Goal: Task Accomplishment & Management: Manage account settings

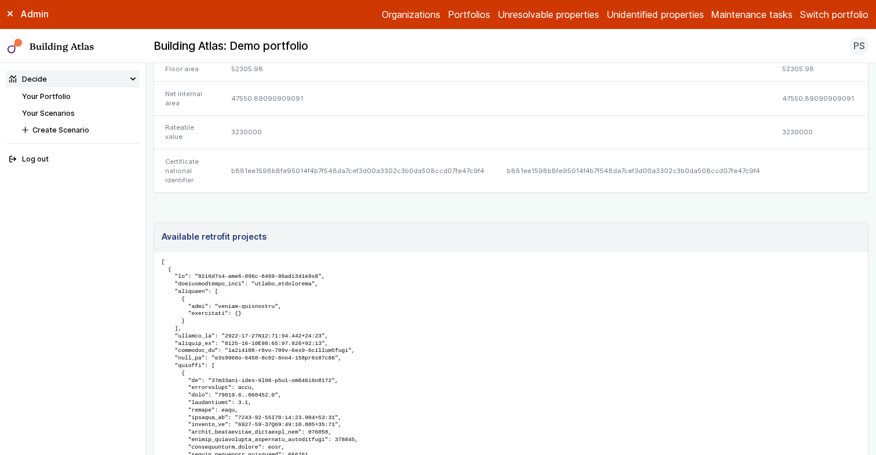
scroll to position [560, 0]
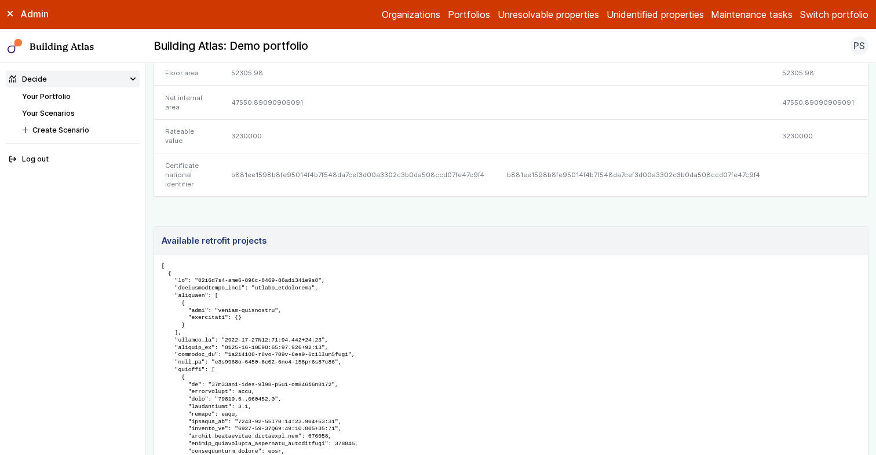
click at [297, 196] on div "b881ee1598b8fe95014f4b7f548da7cef3d00a3302c3b0da508ccd07fe47c9f4" at bounding box center [357, 174] width 275 height 43
copy div "b881ee1598b8fe95014f4b7f548da7cef3d00a3302c3b0da508ccd07fe47c9f4"
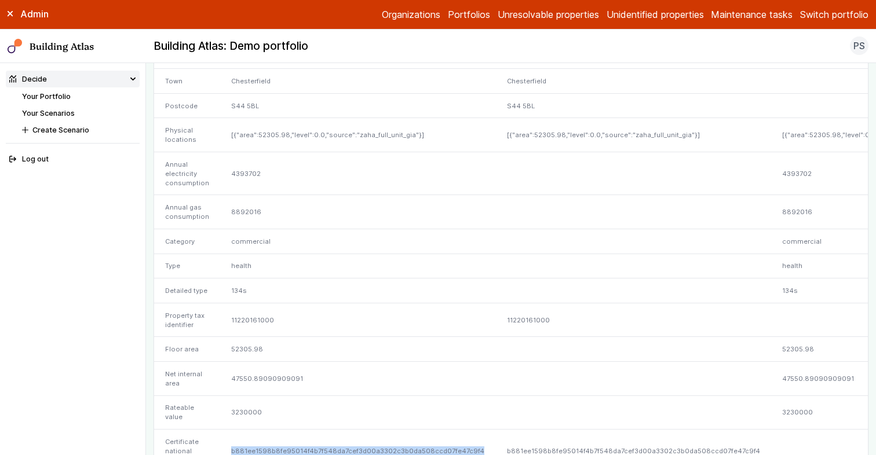
scroll to position [0, 0]
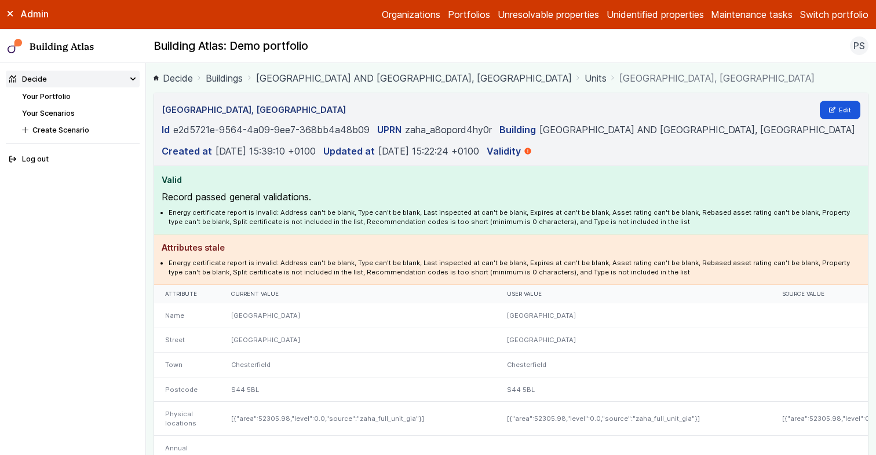
click at [849, 105] on div "[GEOGRAPHIC_DATA], [GEOGRAPHIC_DATA] Edit Id e2d5721e-9564-4a09-9ee7-368bb4a48b…" at bounding box center [510, 425] width 715 height 664
click at [841, 119] on link "Edit" at bounding box center [839, 110] width 41 height 19
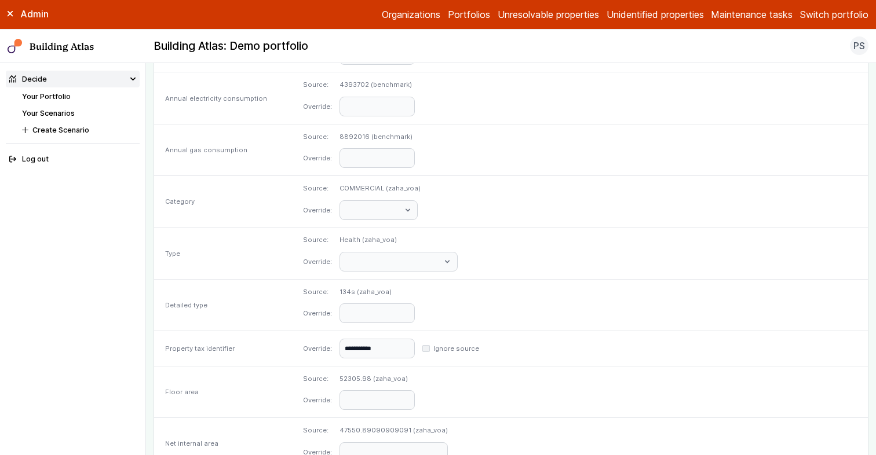
scroll to position [485, 0]
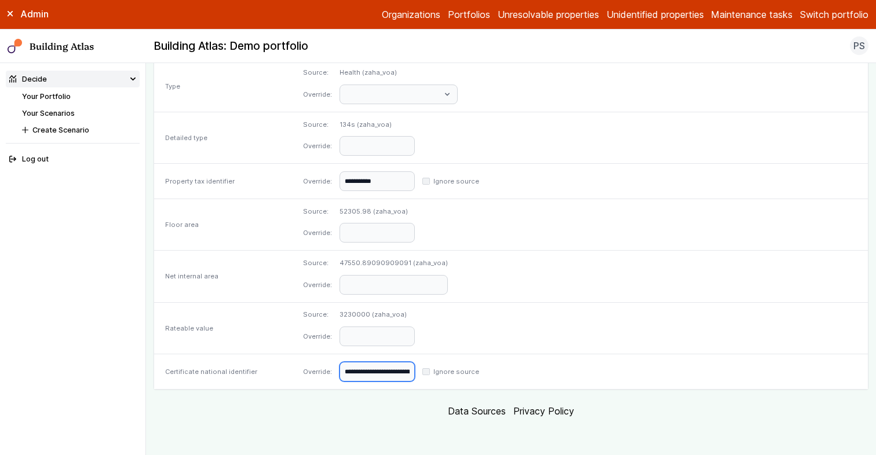
click at [415, 377] on input "**********" at bounding box center [376, 372] width 75 height 20
click at [636, 379] on dl "**********" at bounding box center [580, 372] width 554 height 20
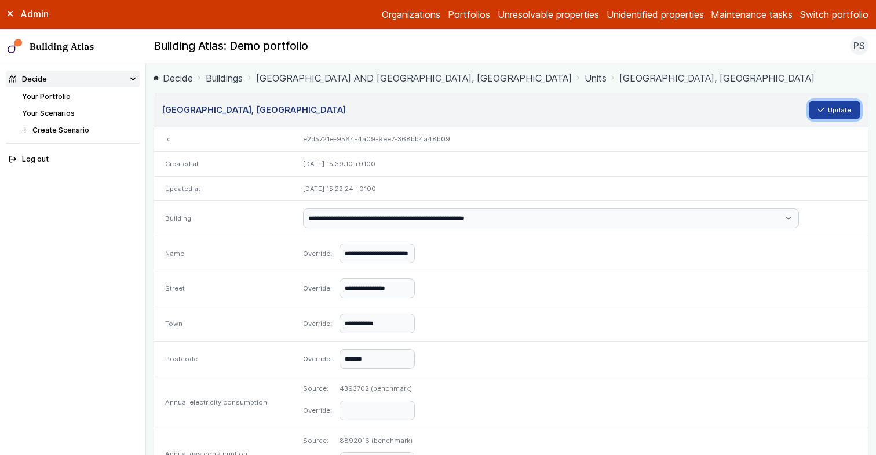
click at [826, 119] on button "Update" at bounding box center [834, 110] width 52 height 19
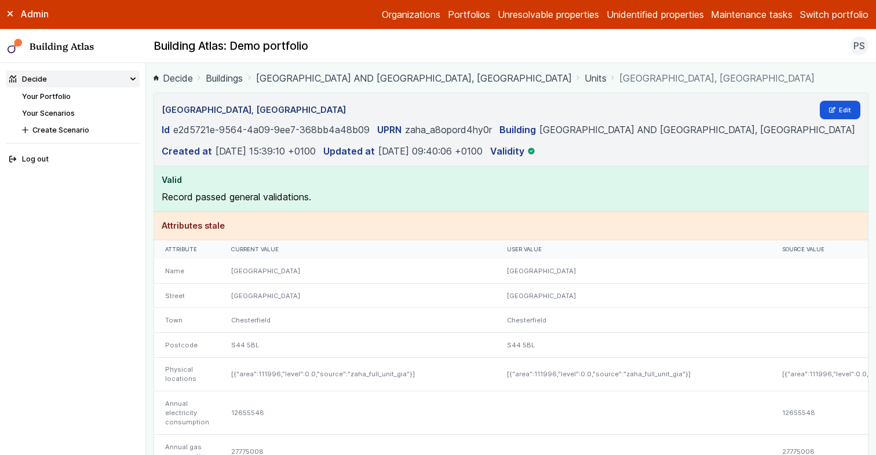
click at [150, 238] on main "Decide Buildings [GEOGRAPHIC_DATA] AND [GEOGRAPHIC_DATA], [GEOGRAPHIC_DATA] Uni…" at bounding box center [511, 259] width 730 height 392
drag, startPoint x: 217, startPoint y: 122, endPoint x: 376, endPoint y: 128, distance: 159.9
click at [376, 119] on div "[GEOGRAPHIC_DATA], [GEOGRAPHIC_DATA] Edit" at bounding box center [511, 110] width 699 height 19
click at [60, 97] on link "Your Portfolio" at bounding box center [46, 96] width 49 height 9
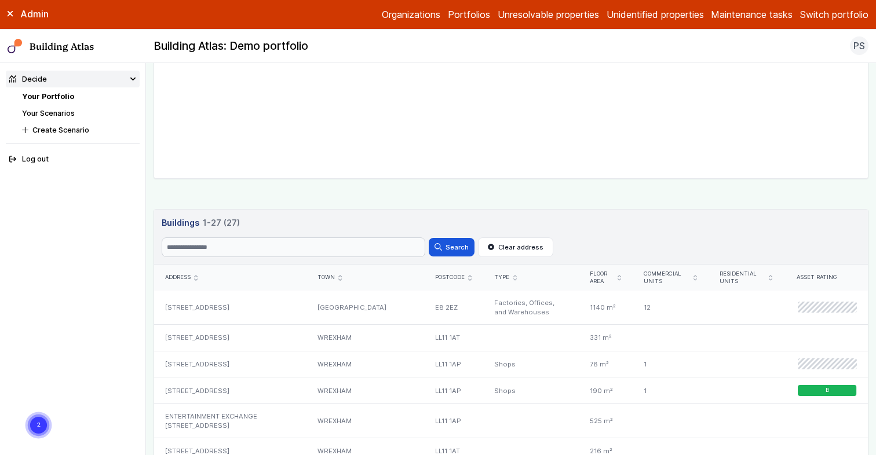
scroll to position [430, 0]
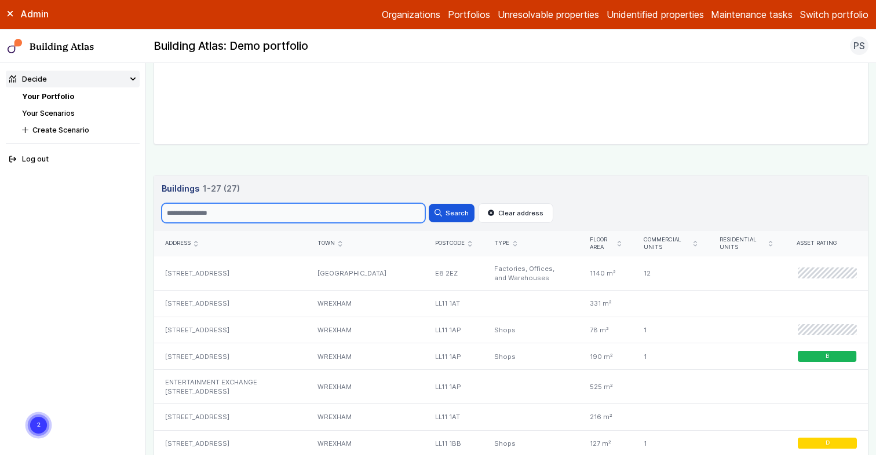
click at [215, 210] on input "Search" at bounding box center [294, 213] width 264 height 20
type input "**********"
click at [429, 204] on button "Search" at bounding box center [451, 213] width 45 height 19
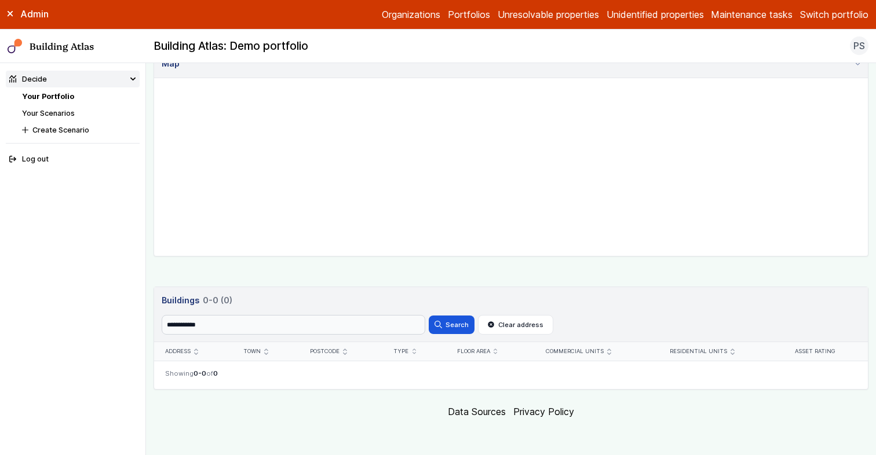
click at [822, 10] on button "Switch portfolio" at bounding box center [834, 15] width 68 height 14
click at [683, 43] on div "Building Atlas: Demo portfolio PS Log out" at bounding box center [511, 45] width 730 height 19
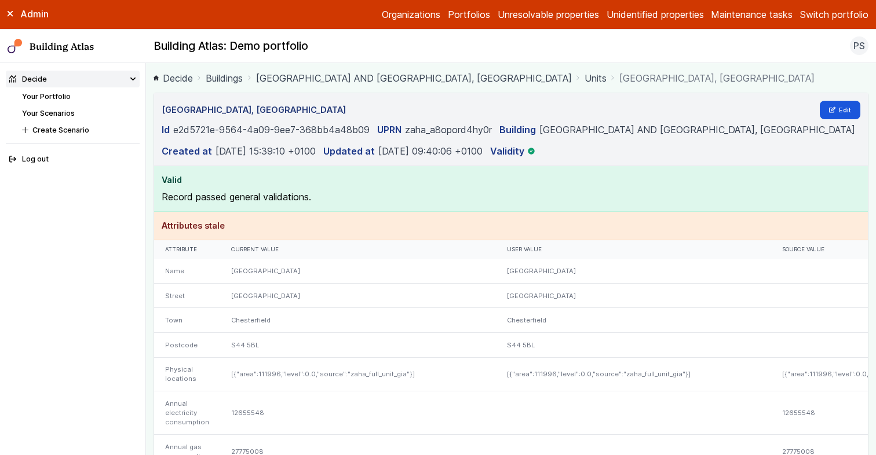
click at [533, 204] on p "Record passed general validations." at bounding box center [511, 197] width 699 height 14
drag, startPoint x: 172, startPoint y: 145, endPoint x: 314, endPoint y: 147, distance: 141.9
click at [314, 137] on div "Id e2d5721e-9564-4a09-9ee7-368bb4a48b09" at bounding box center [266, 130] width 208 height 14
drag, startPoint x: 327, startPoint y: 147, endPoint x: 338, endPoint y: 144, distance: 11.4
click at [329, 137] on dd "e2d5721e-9564-4a09-9ee7-368bb4a48b09" at bounding box center [271, 130] width 196 height 14
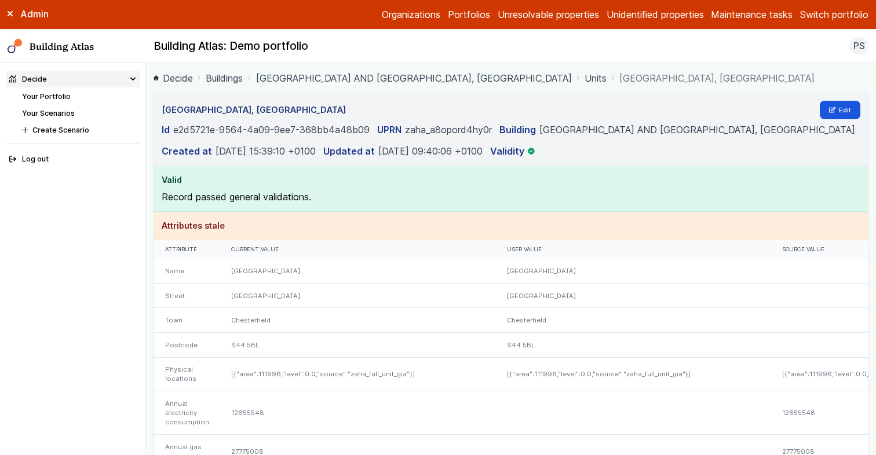
click at [401, 76] on link "[GEOGRAPHIC_DATA] AND [GEOGRAPHIC_DATA], [GEOGRAPHIC_DATA]" at bounding box center [414, 78] width 316 height 14
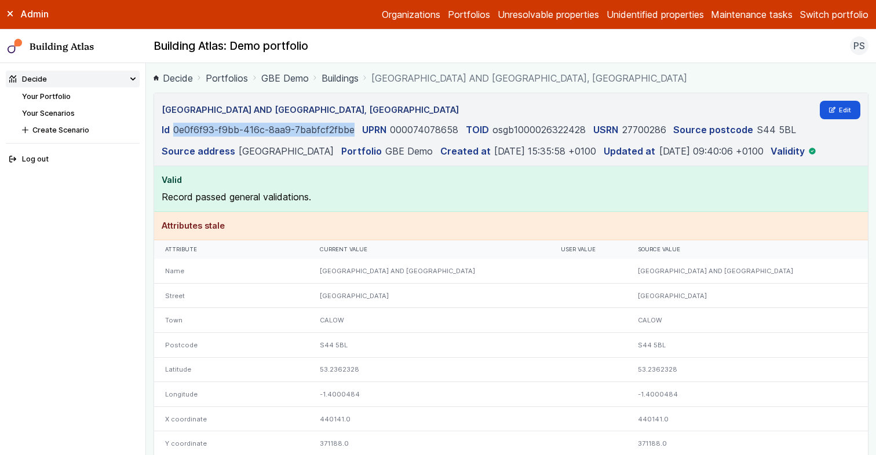
drag, startPoint x: 174, startPoint y: 130, endPoint x: 354, endPoint y: 130, distance: 179.5
click at [354, 130] on dd "0e0f6f93-f9bb-416c-8aa9-7babfcf2fbbe" at bounding box center [263, 130] width 181 height 14
copy dd "0e0f6f93-f9bb-416c-8aa9-7babfcf2fbbe"
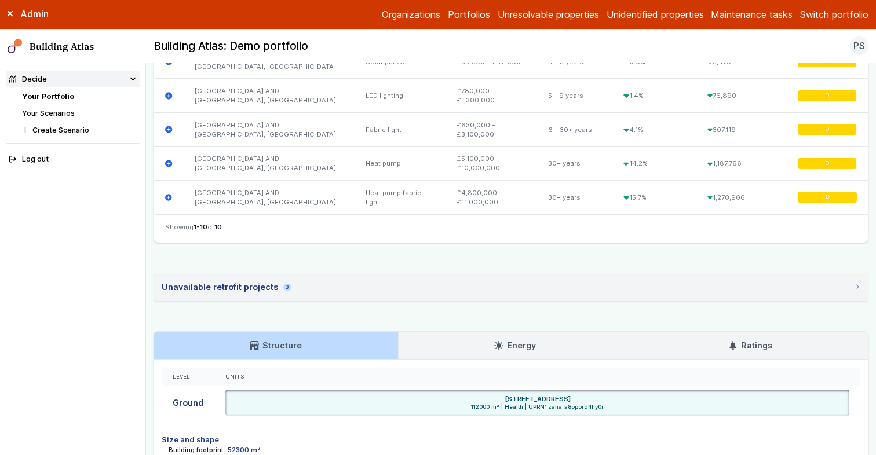
scroll to position [792, 0]
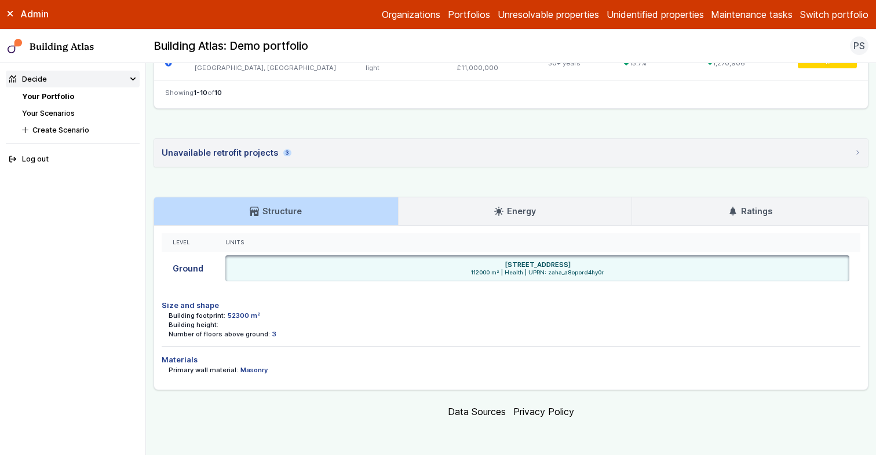
click at [550, 218] on link "Energy" at bounding box center [514, 211] width 233 height 28
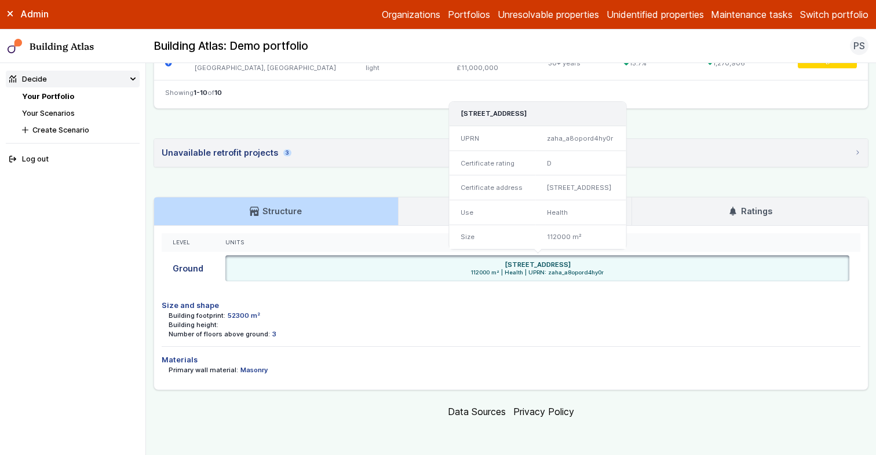
scroll to position [749, 0]
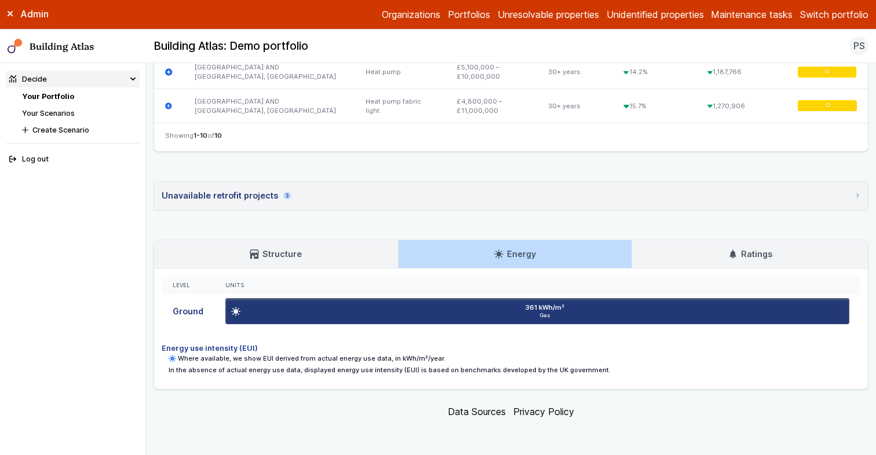
click at [694, 261] on link "Ratings" at bounding box center [750, 254] width 236 height 28
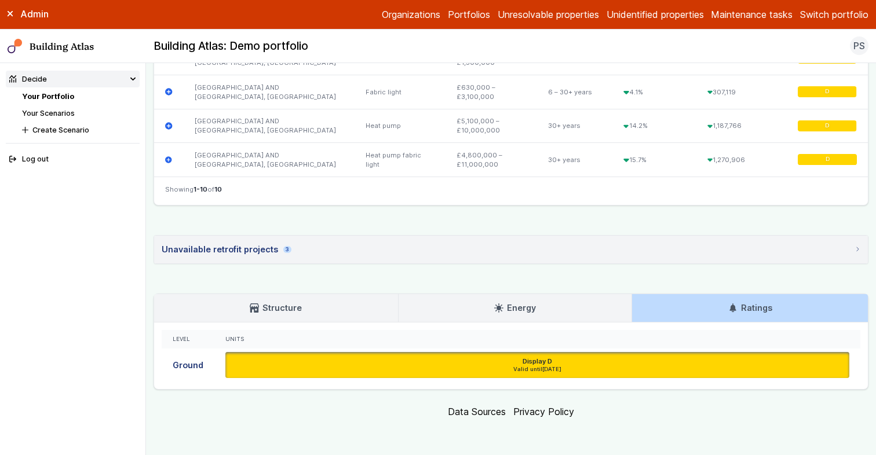
drag, startPoint x: 347, startPoint y: 314, endPoint x: 314, endPoint y: 315, distance: 32.5
click at [347, 314] on link "Structure" at bounding box center [276, 308] width 244 height 28
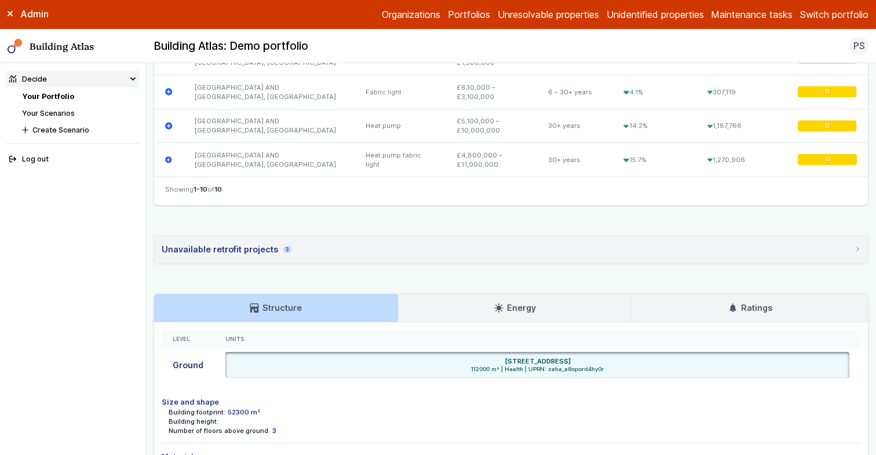
click at [150, 233] on main "Decide Your Portfolio CHESTERFIELD AND NORTH DERBYSHIRE ROYAL HOSPITAL, CHESTER…" at bounding box center [511, 259] width 730 height 392
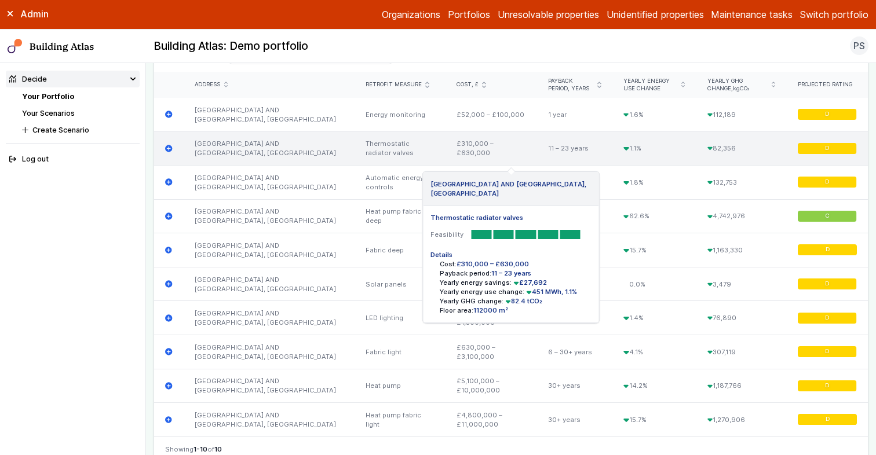
scroll to position [429, 0]
